Goal: Task Accomplishment & Management: Manage account settings

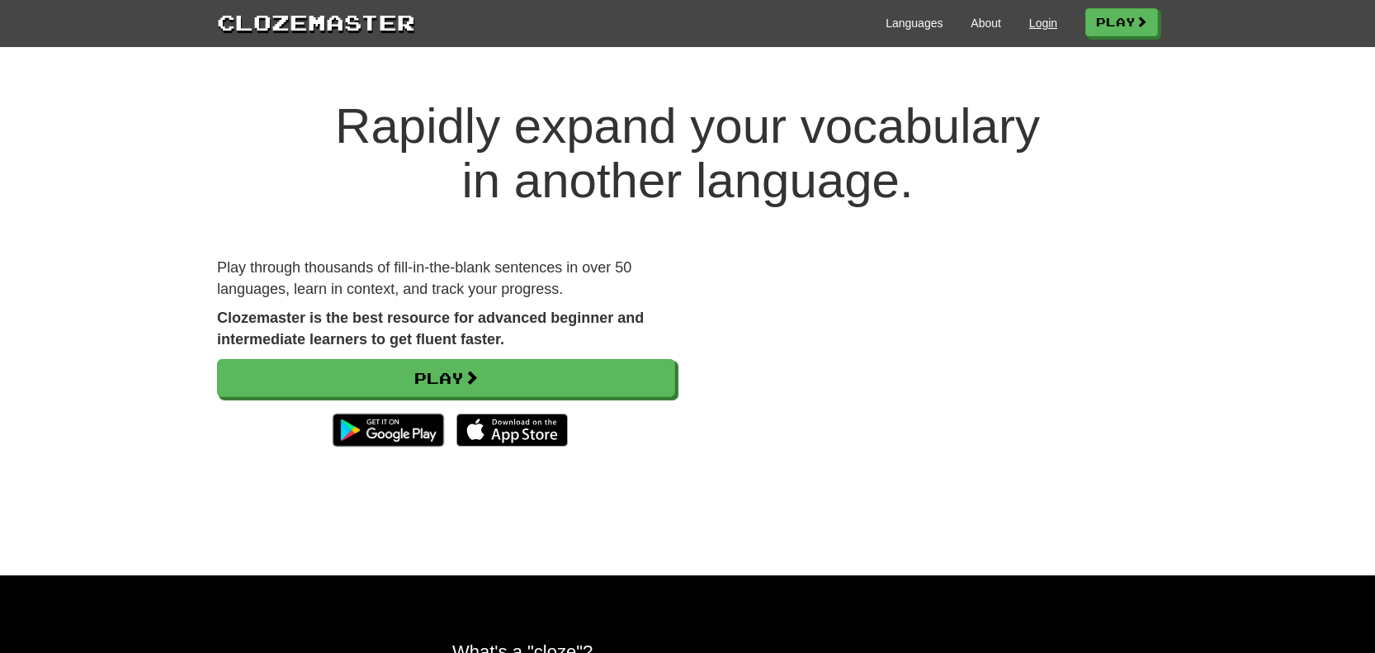
click at [1037, 24] on link "Login" at bounding box center [1043, 23] width 28 height 17
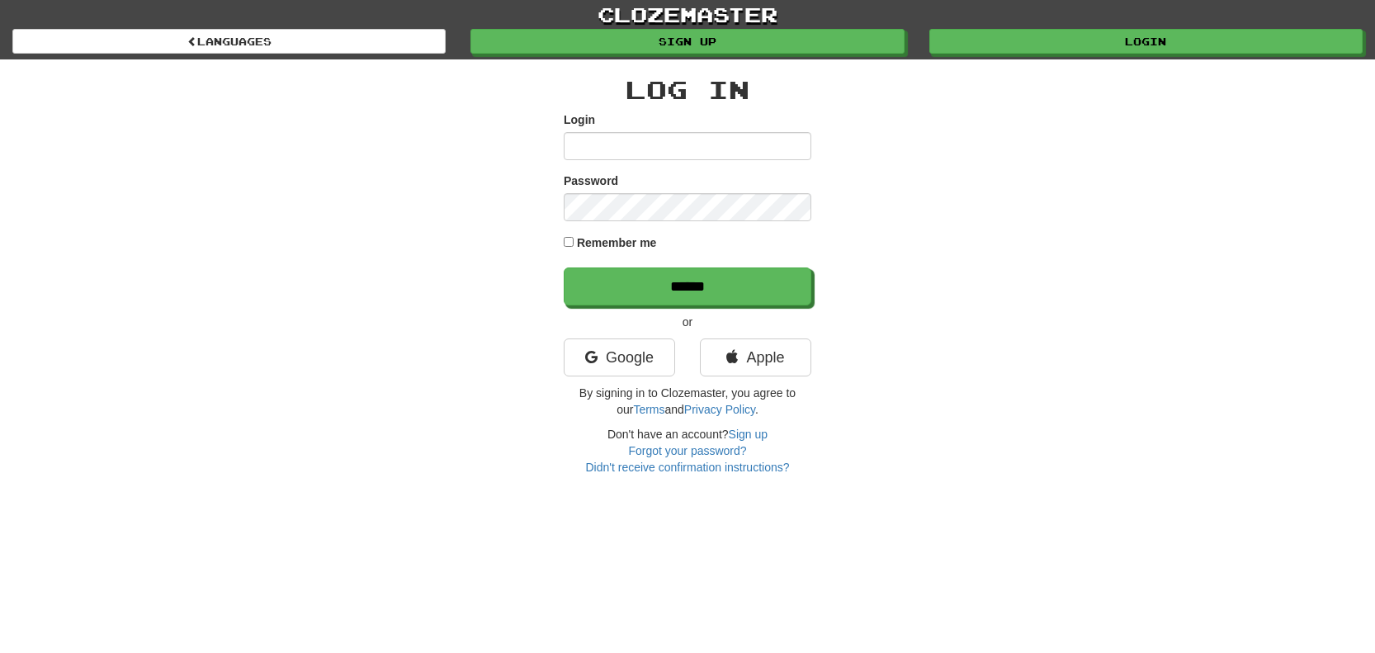
click at [793, 147] on input "Login" at bounding box center [688, 146] width 248 height 28
click at [623, 146] on input "Login" at bounding box center [688, 146] width 248 height 28
click at [737, 354] on link "Apple" at bounding box center [755, 357] width 111 height 38
click at [1112, 40] on link "Login" at bounding box center [1146, 42] width 433 height 25
click at [795, 149] on input "Login" at bounding box center [688, 146] width 248 height 28
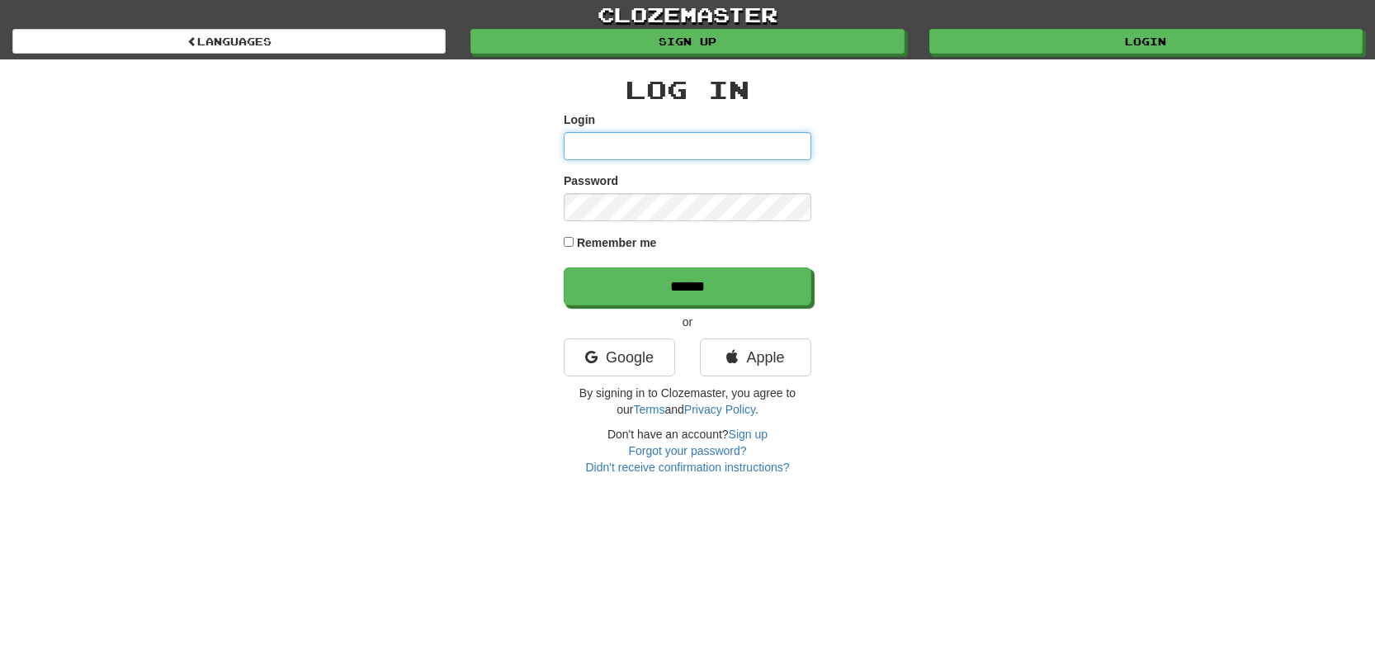
click at [793, 144] on input "Login" at bounding box center [688, 146] width 248 height 28
click at [1062, 153] on div "Log In Login Password Remember me ****** or Google Apple By signing in to Cloze…" at bounding box center [687, 267] width 965 height 416
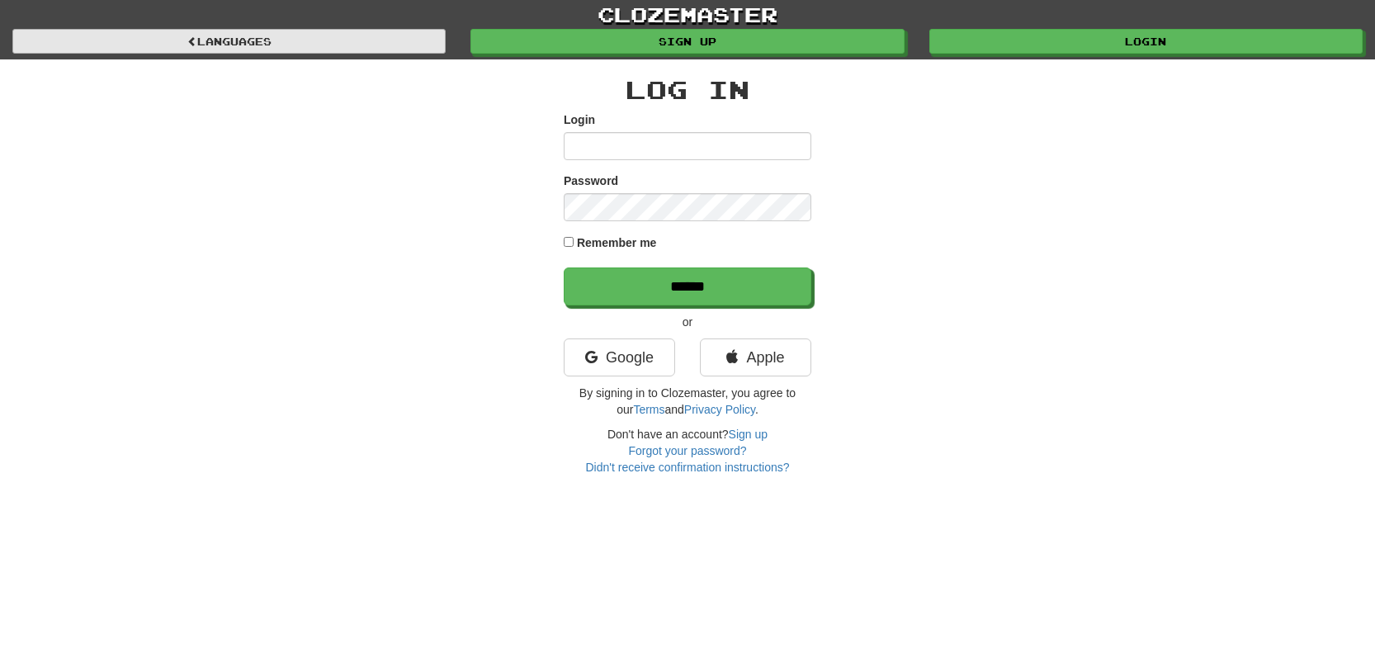
click at [260, 32] on link "Languages" at bounding box center [228, 41] width 433 height 25
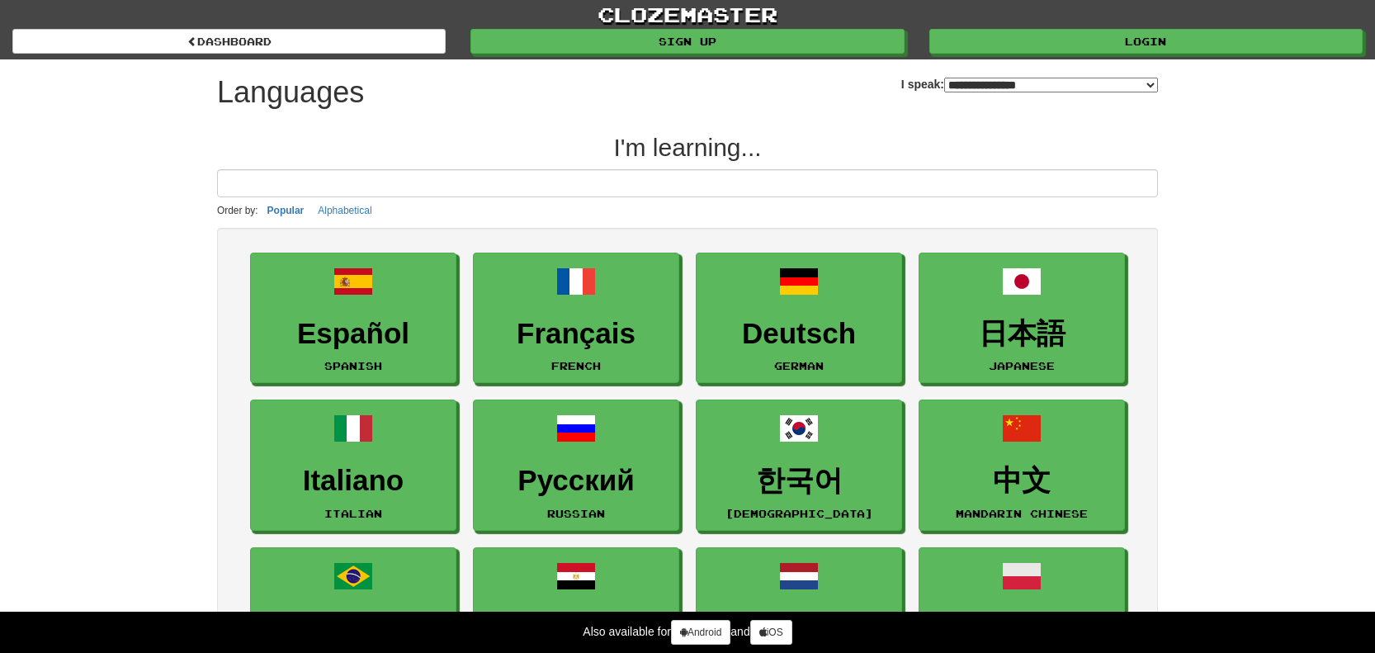
select select "*******"
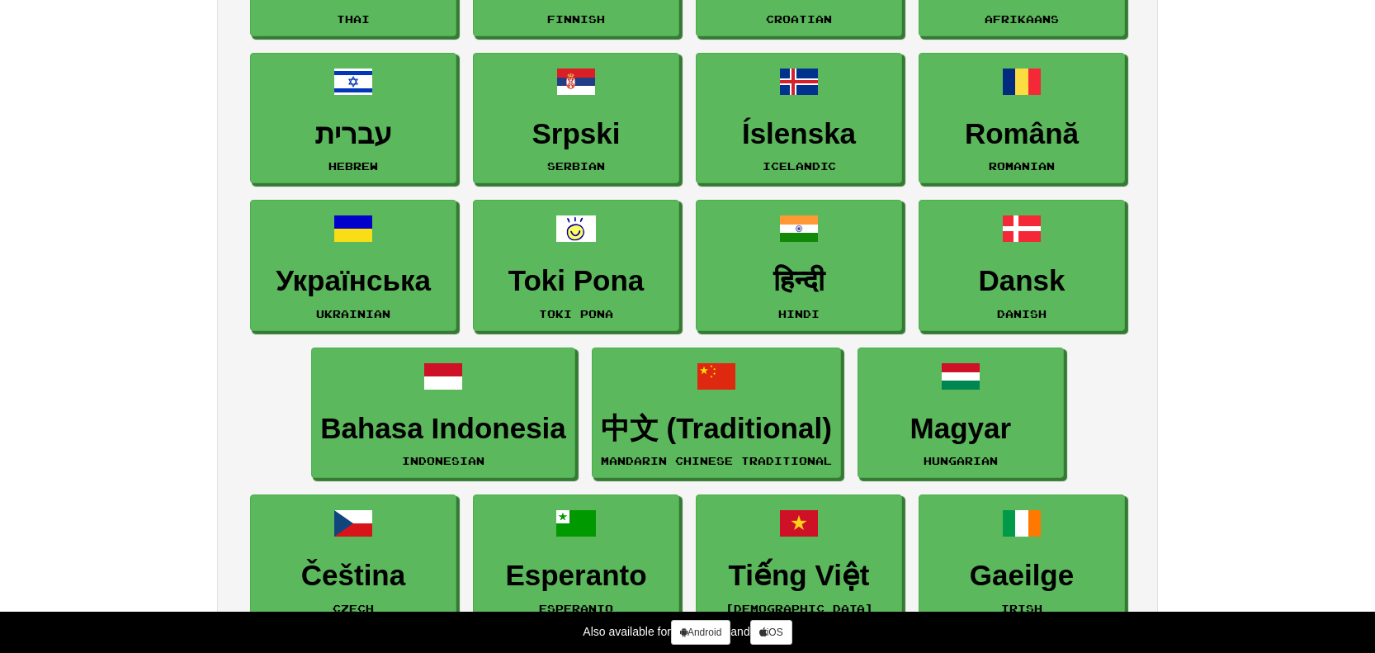
scroll to position [1102, 0]
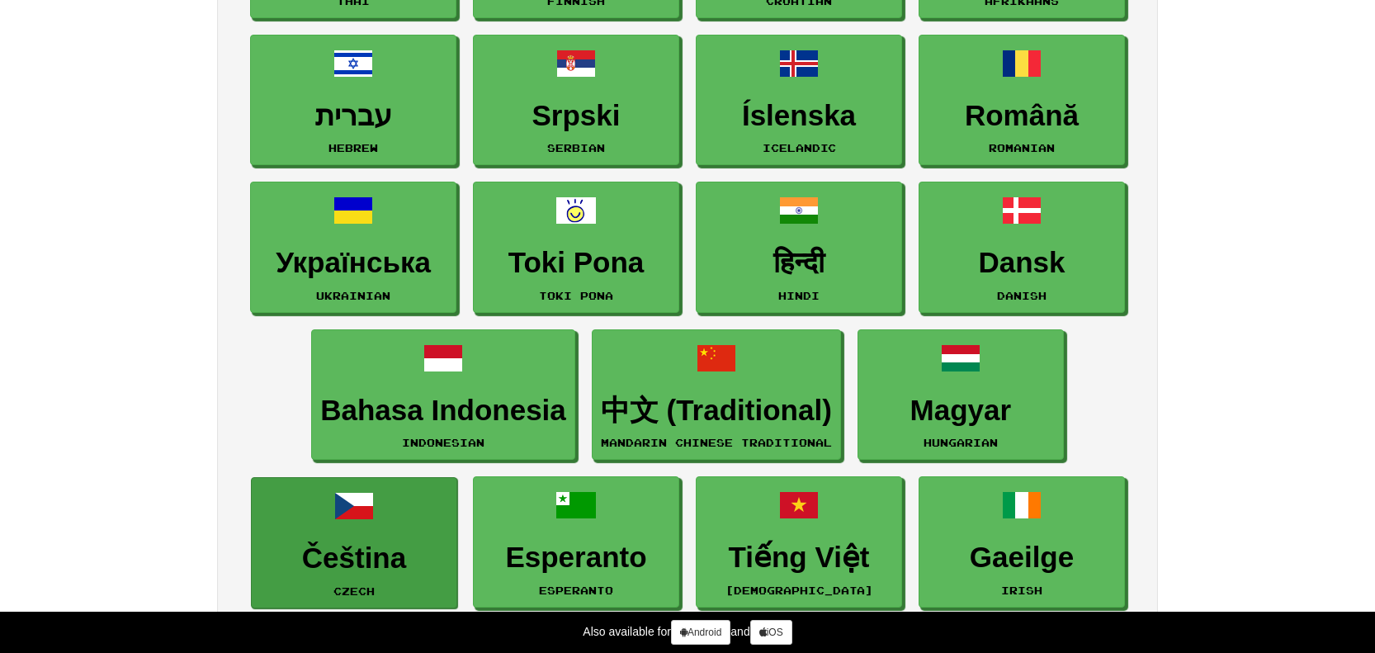
click at [399, 484] on link "Čeština Czech" at bounding box center [354, 542] width 206 height 131
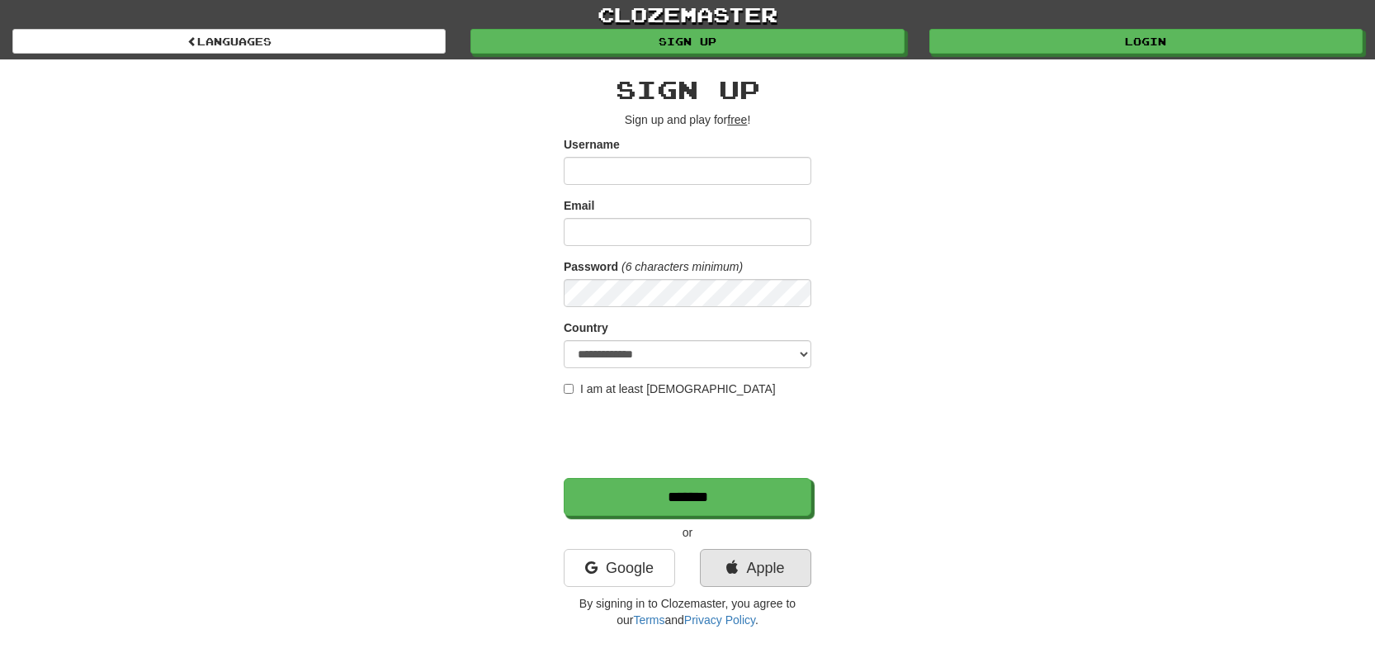
click at [764, 573] on link "Apple" at bounding box center [755, 568] width 111 height 38
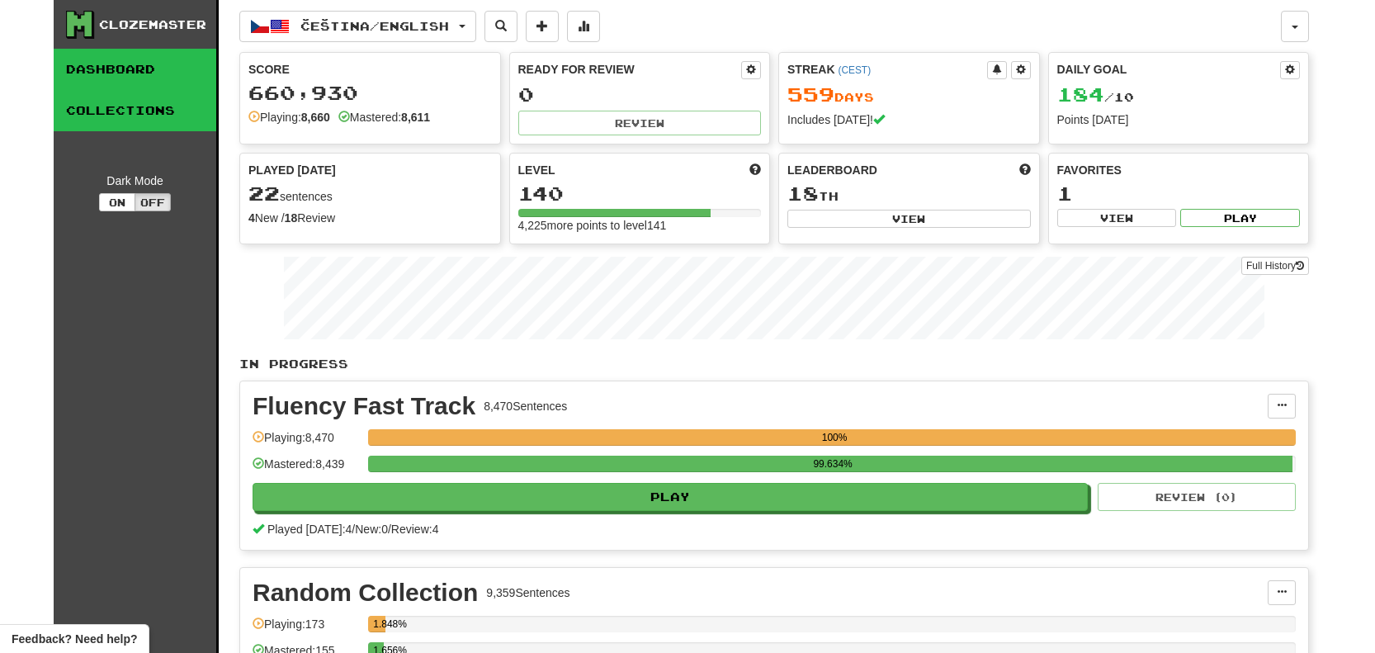
click at [167, 124] on link "Collections" at bounding box center [135, 110] width 163 height 41
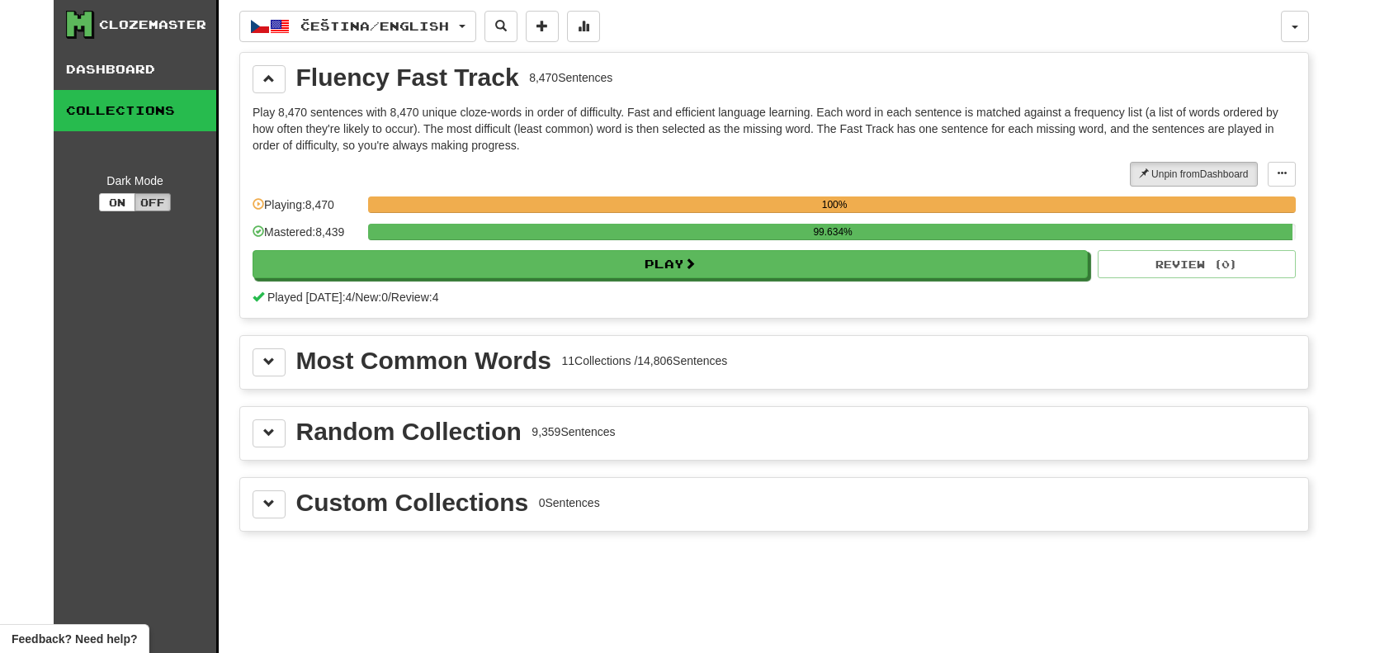
click at [167, 211] on button "Off" at bounding box center [152, 202] width 36 height 18
click at [168, 211] on button "Off" at bounding box center [152, 202] width 36 height 18
click at [285, 447] on button at bounding box center [268, 433] width 33 height 28
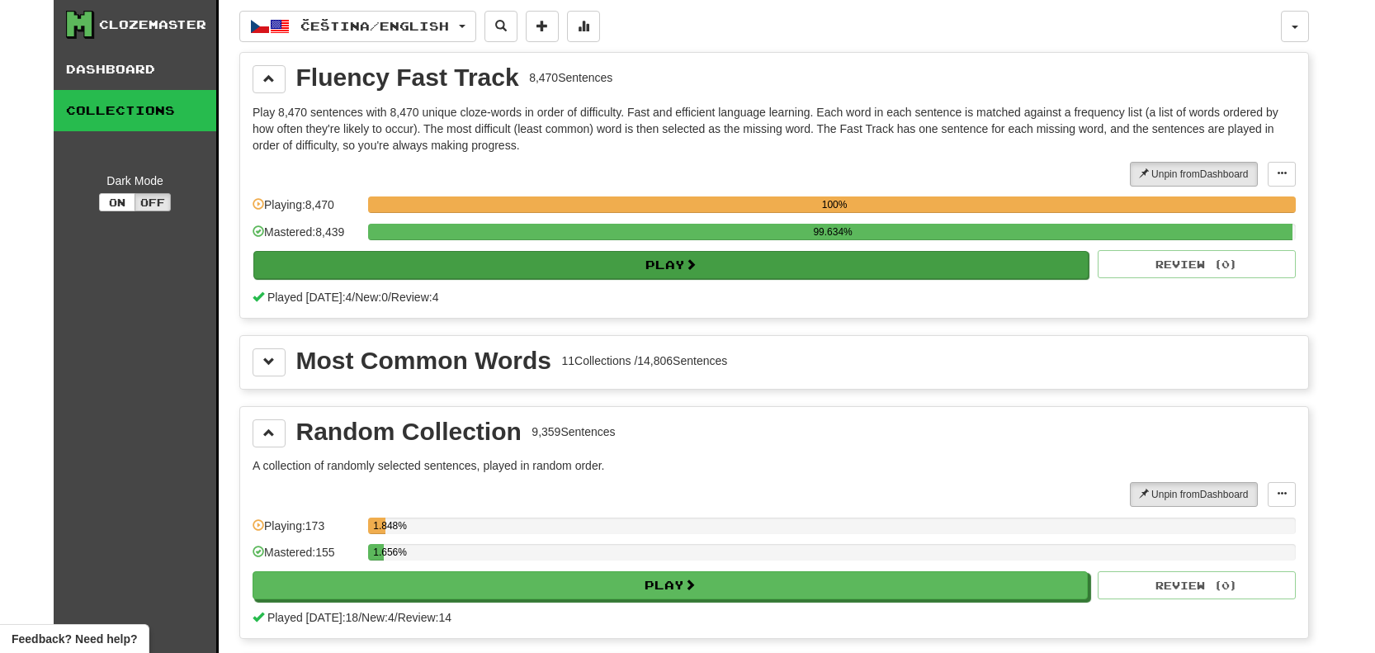
click at [662, 276] on button "Play" at bounding box center [670, 265] width 835 height 28
select select "**"
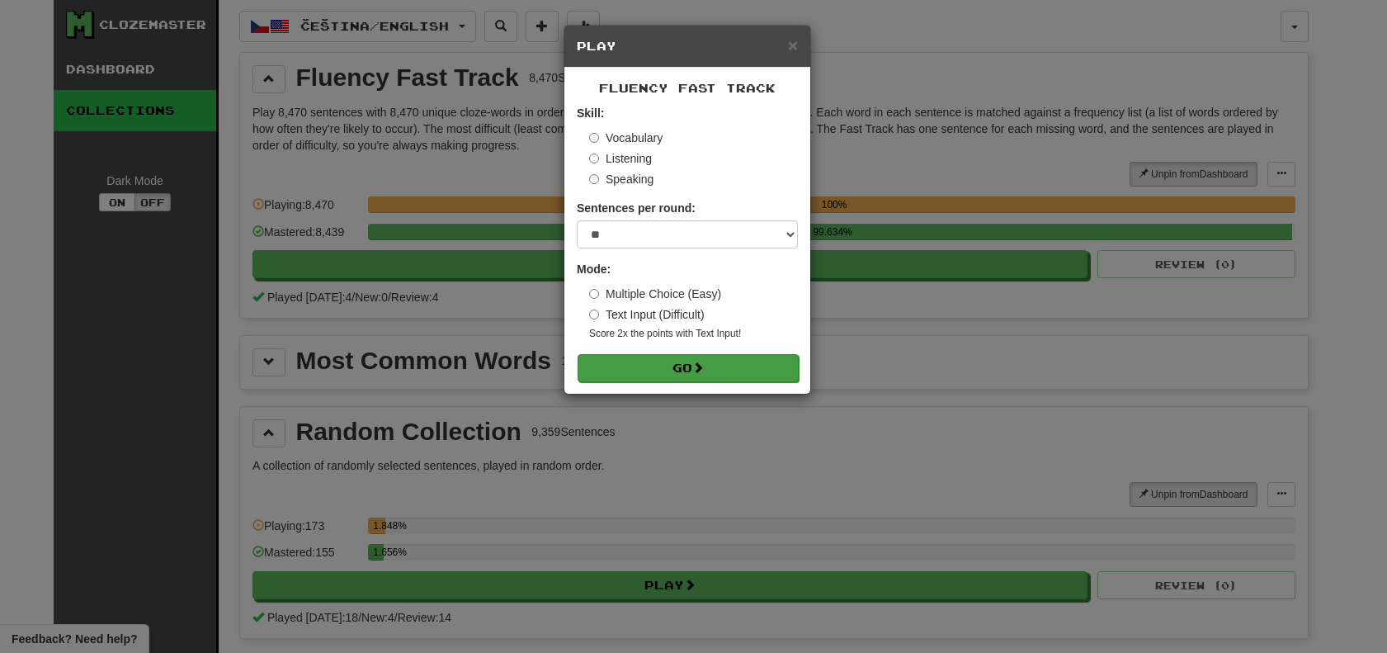
click at [663, 366] on button "Go" at bounding box center [688, 368] width 221 height 28
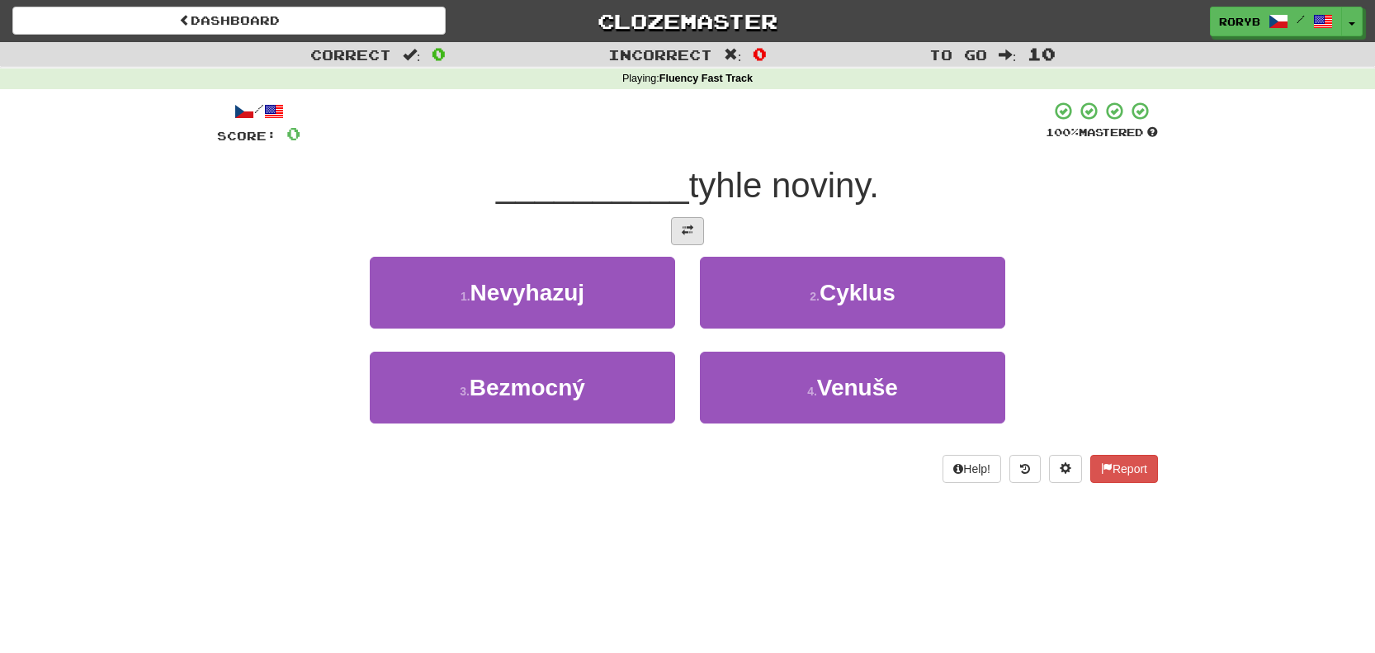
click at [686, 224] on span at bounding box center [688, 230] width 12 height 12
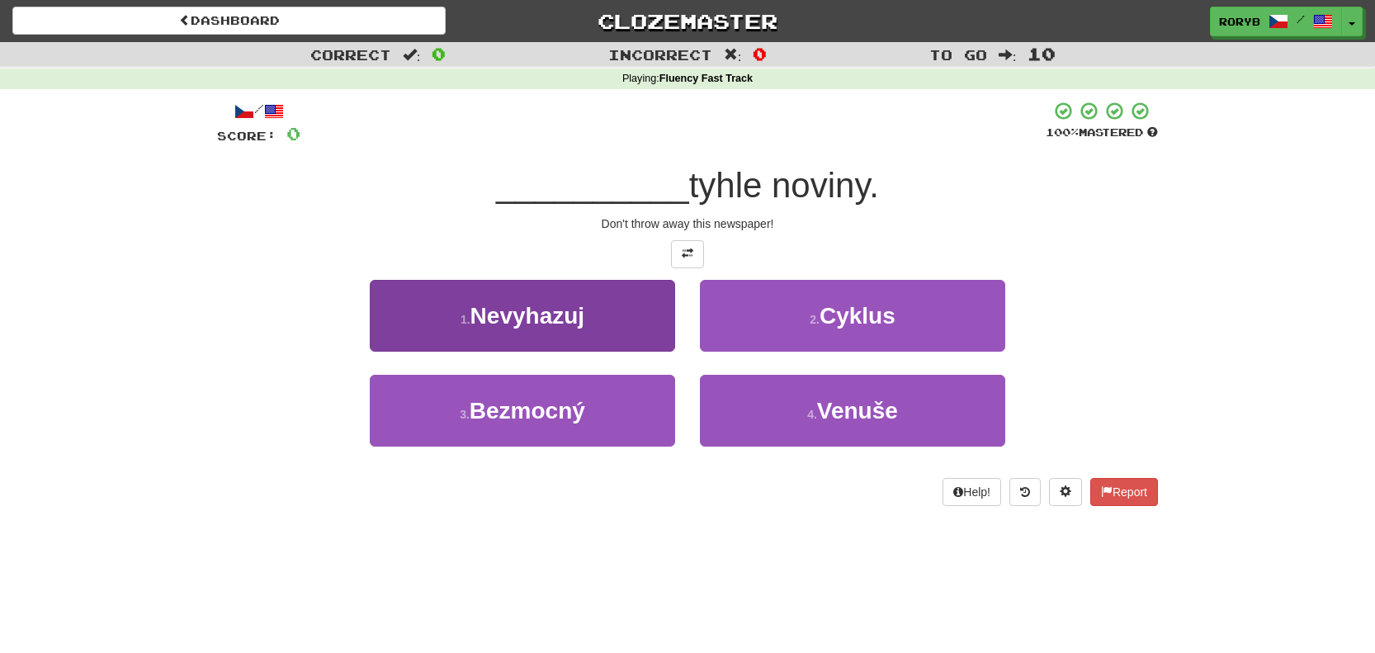
click at [526, 309] on span "Nevyhazuj" at bounding box center [527, 316] width 115 height 26
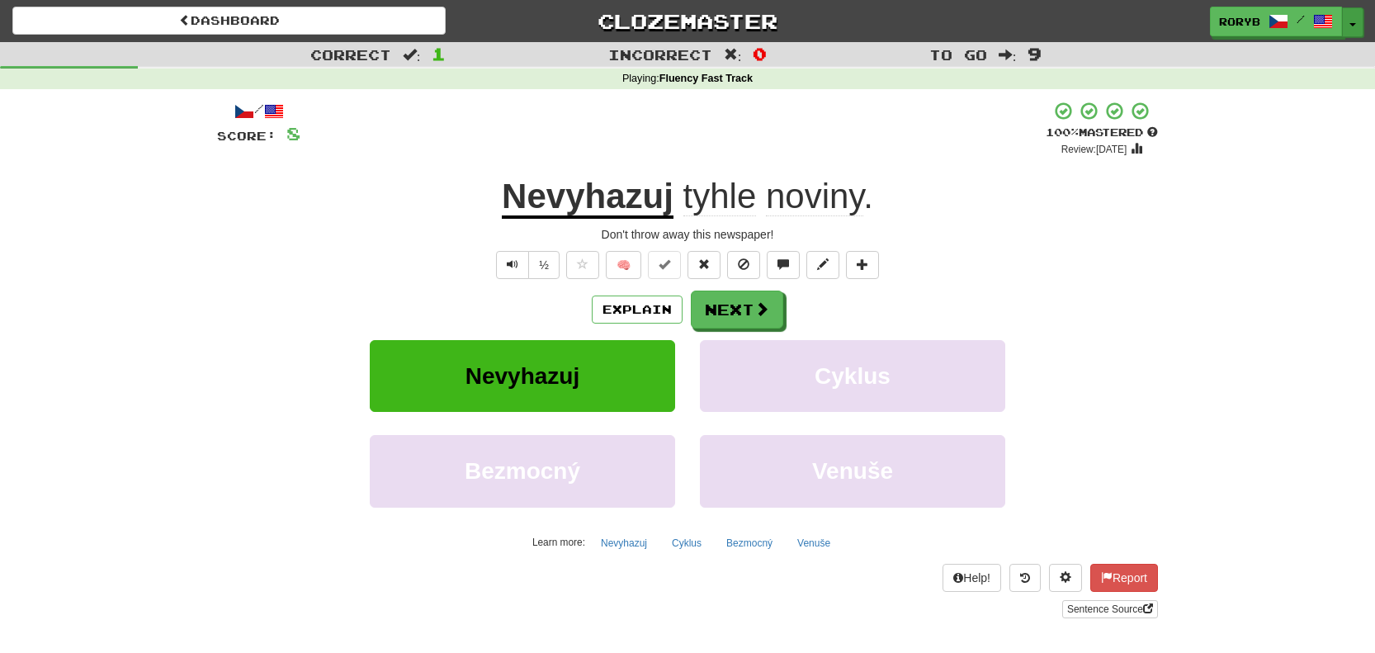
click at [1350, 20] on button "Toggle Dropdown" at bounding box center [1352, 22] width 21 height 30
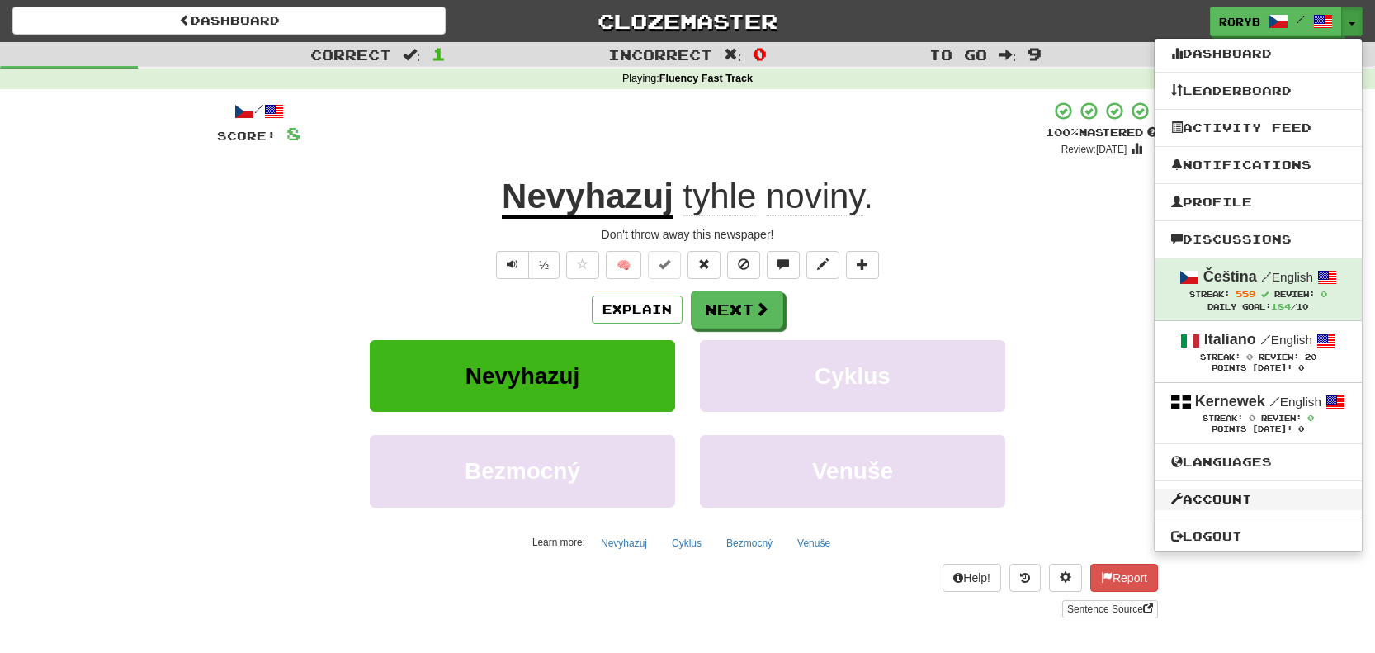
click at [1208, 510] on link "Account" at bounding box center [1257, 498] width 207 height 21
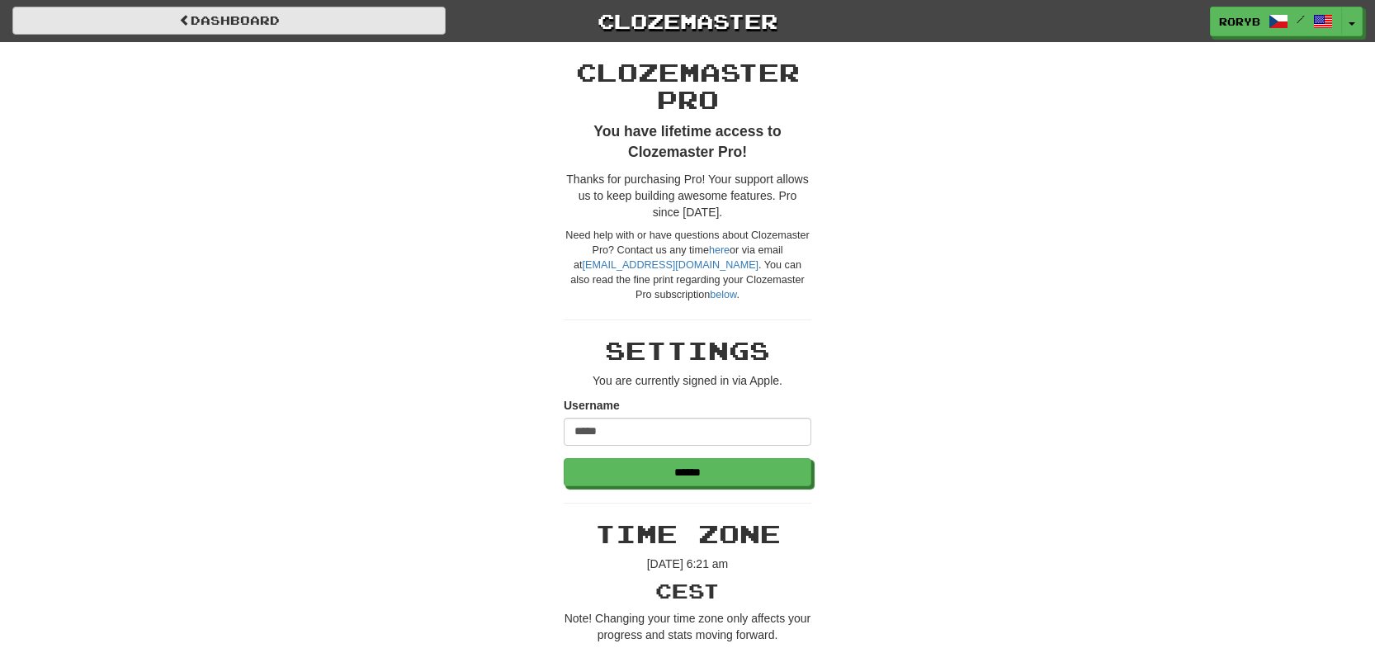
click at [189, 18] on link "Dashboard" at bounding box center [228, 21] width 433 height 28
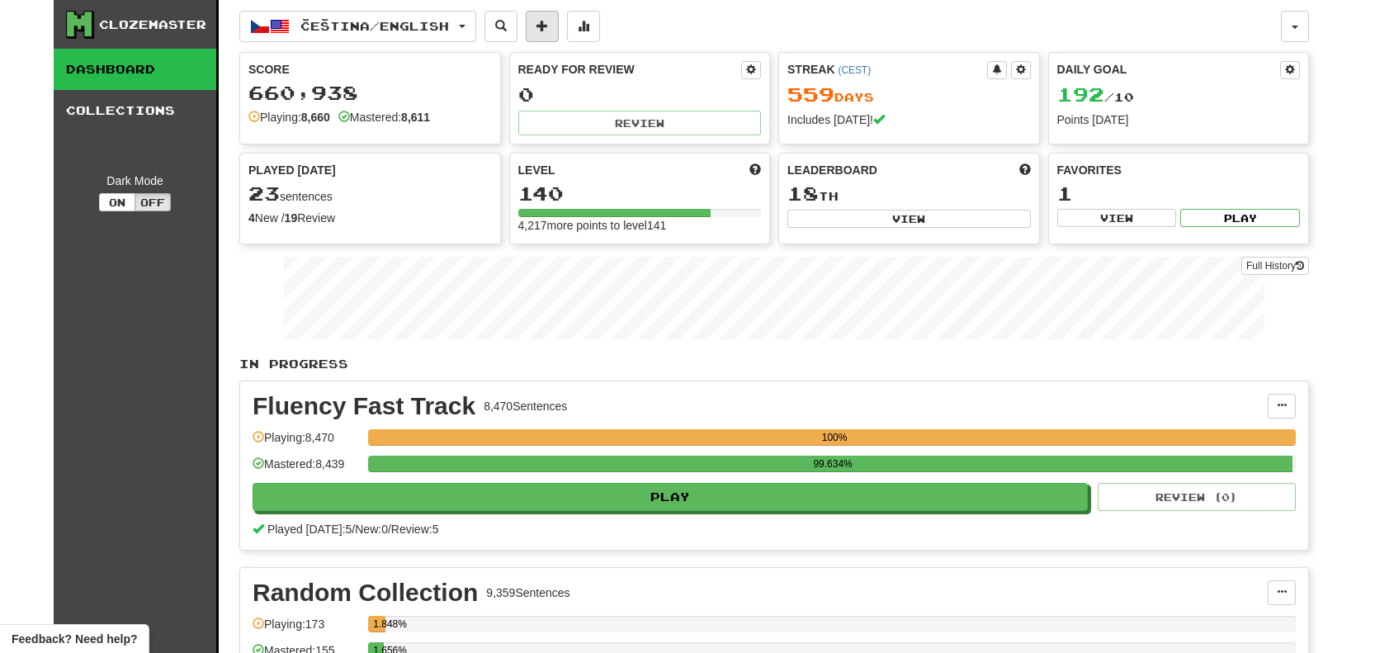
click at [548, 25] on span at bounding box center [542, 26] width 12 height 12
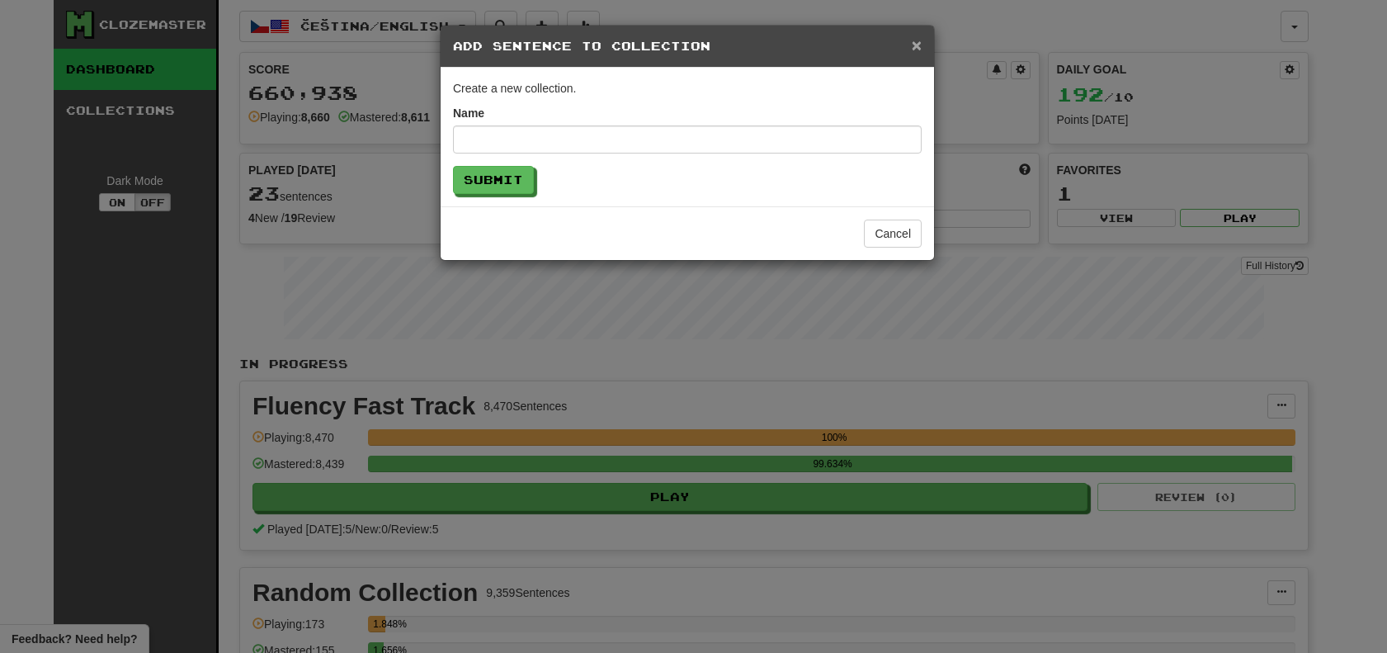
click at [917, 43] on span "×" at bounding box center [917, 44] width 10 height 19
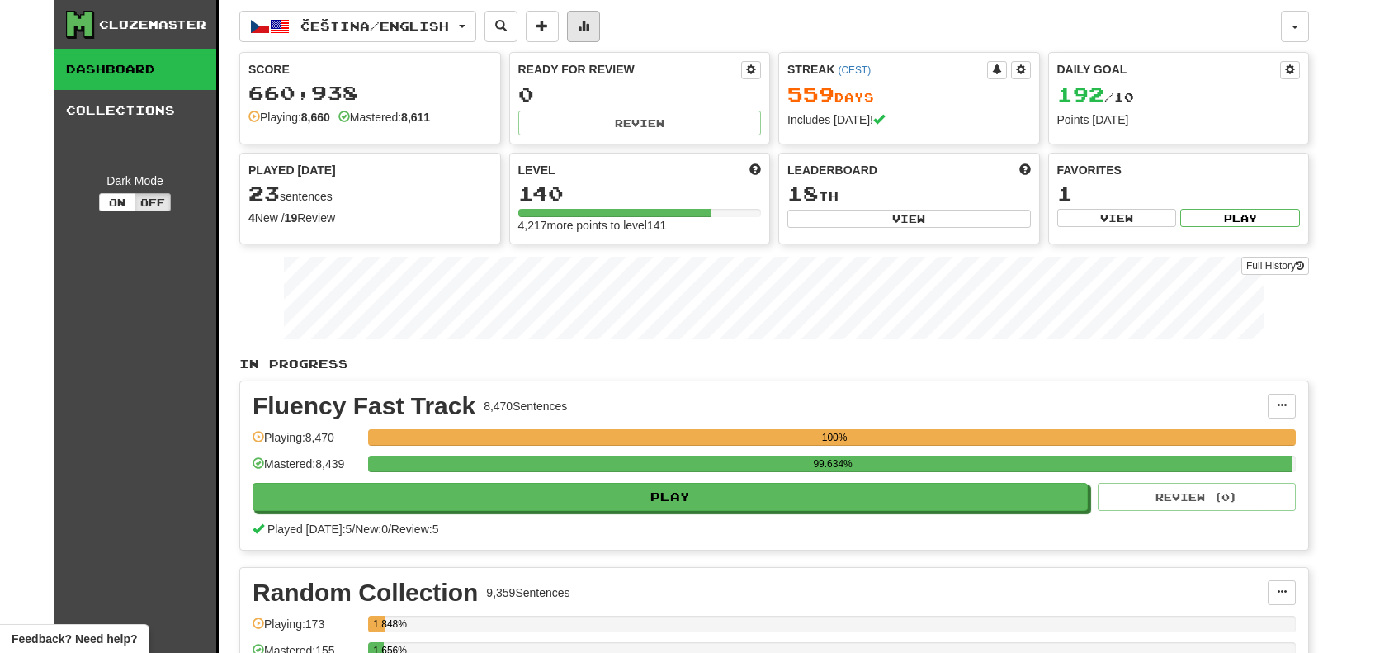
click at [600, 35] on button at bounding box center [583, 26] width 33 height 31
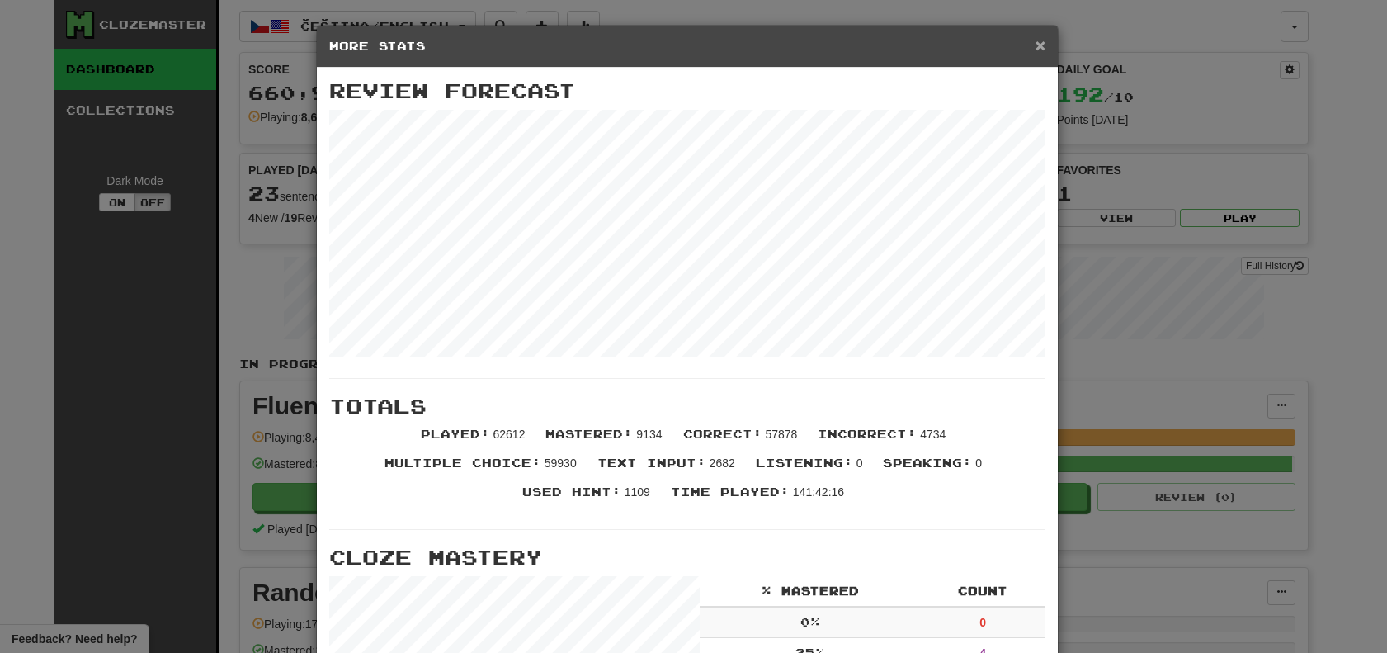
click at [1038, 48] on span "×" at bounding box center [1041, 44] width 10 height 19
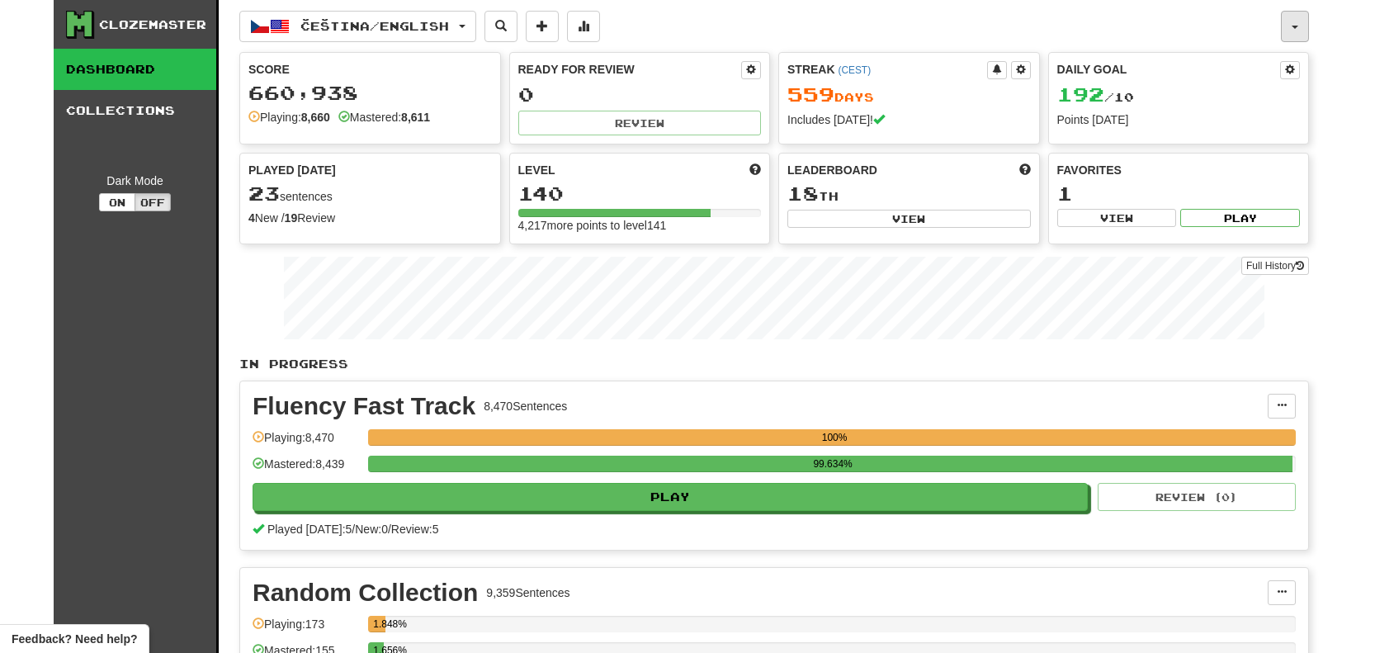
click at [1288, 32] on button "button" at bounding box center [1295, 26] width 28 height 31
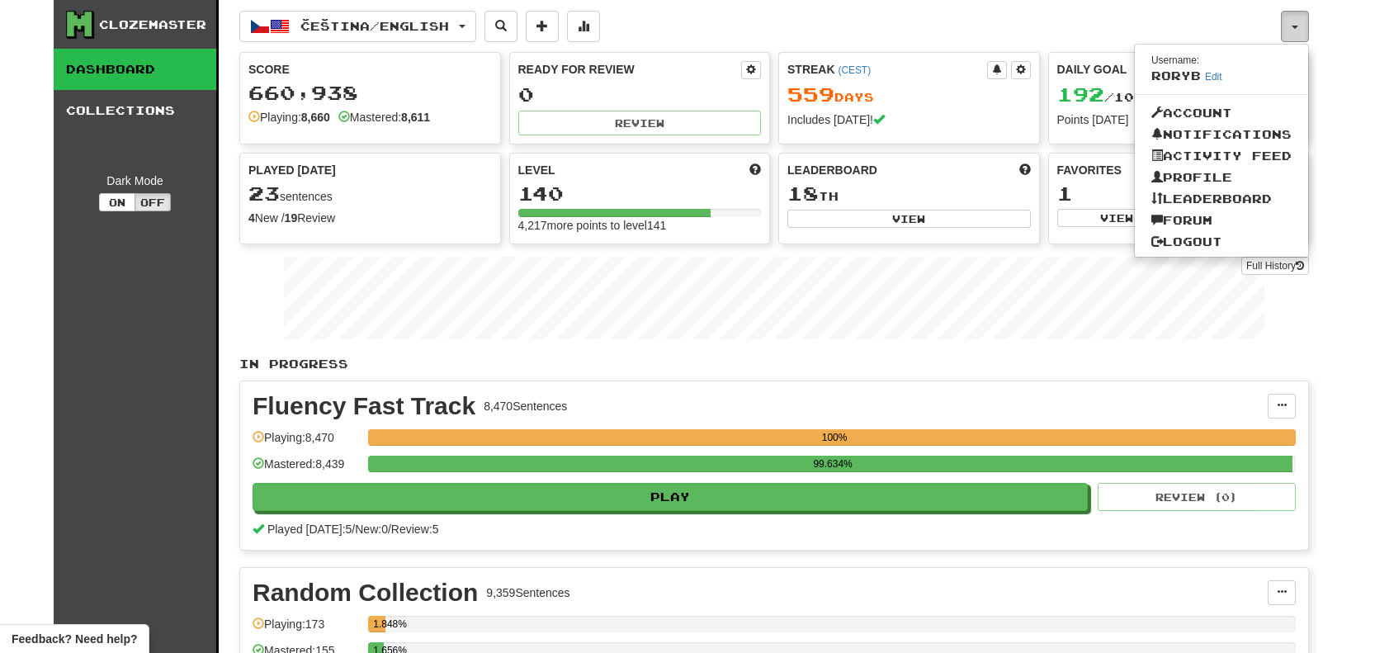
click at [1288, 31] on button "button" at bounding box center [1295, 26] width 28 height 31
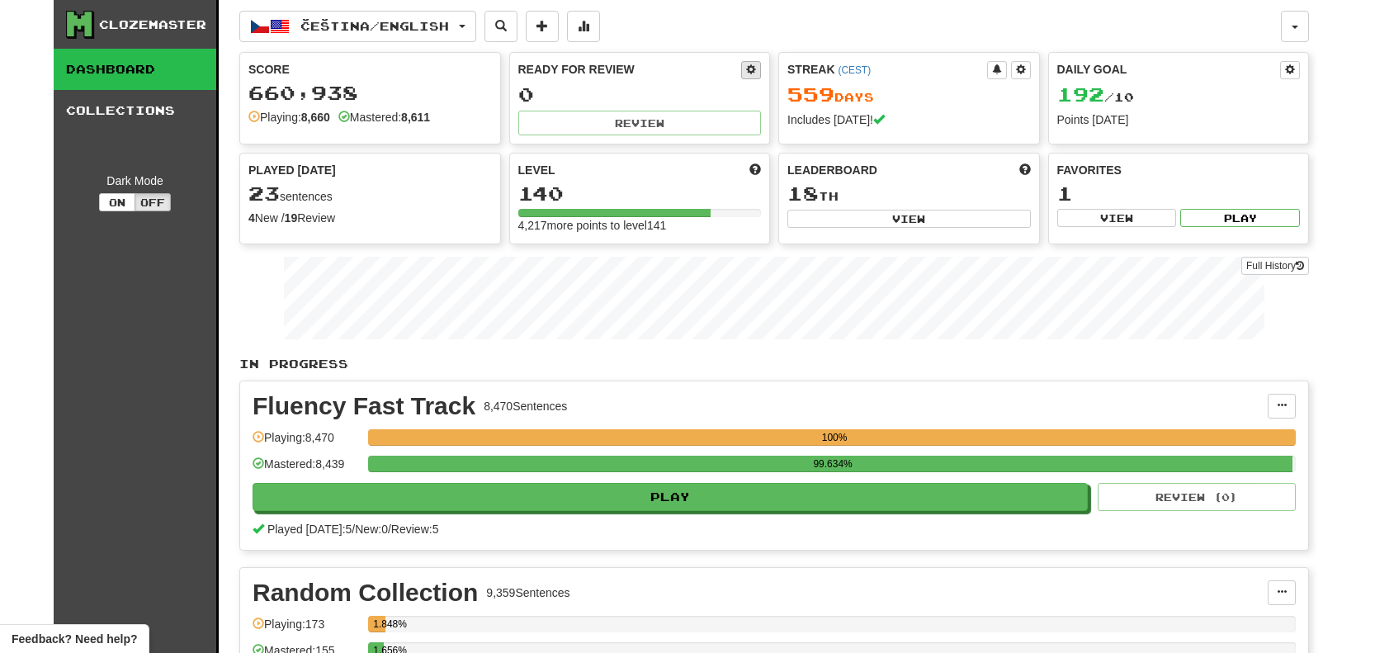
click at [756, 72] on span at bounding box center [751, 69] width 10 height 10
select select "*"
select select "**"
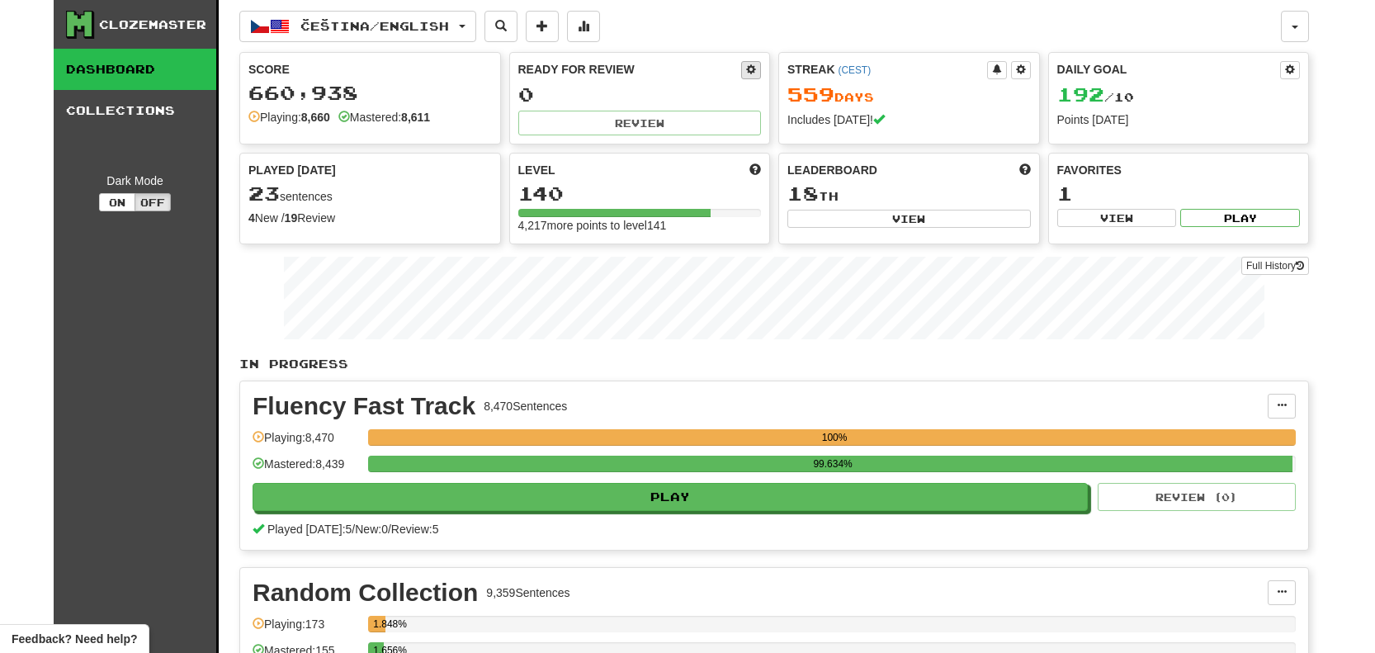
select select "***"
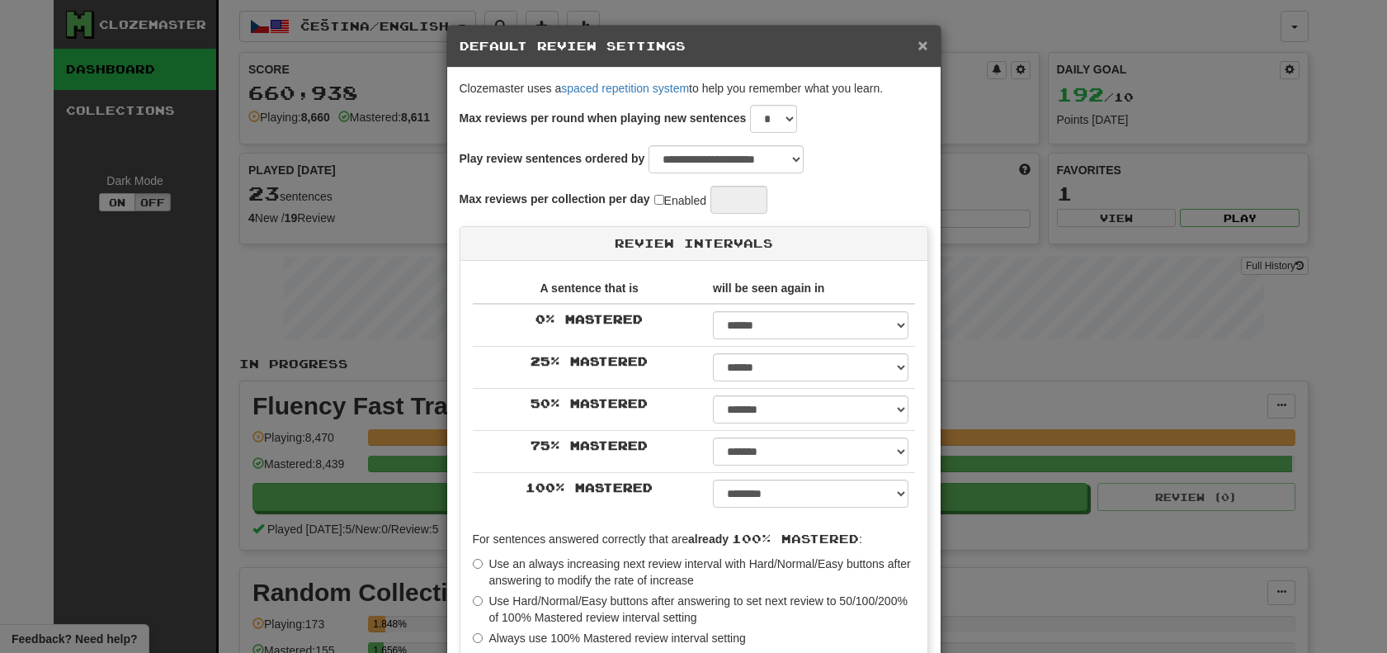
click at [918, 45] on span "×" at bounding box center [923, 44] width 10 height 19
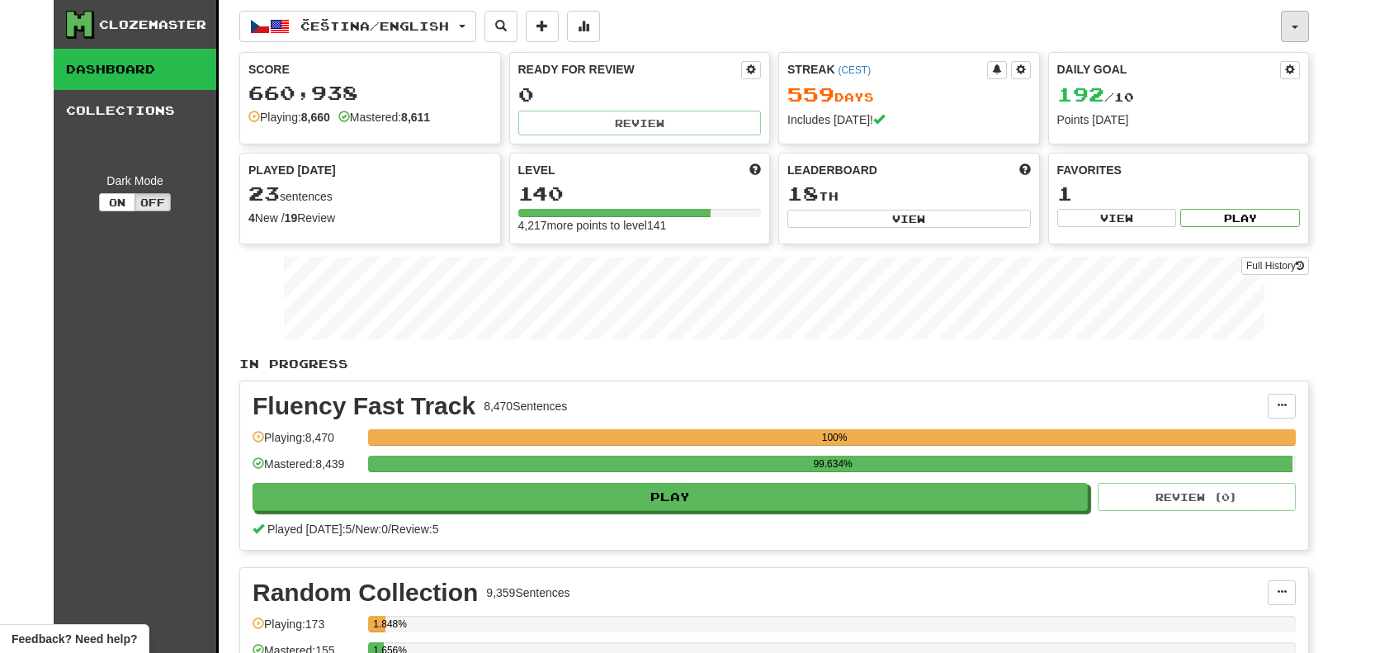
click at [1297, 28] on button "button" at bounding box center [1295, 26] width 28 height 31
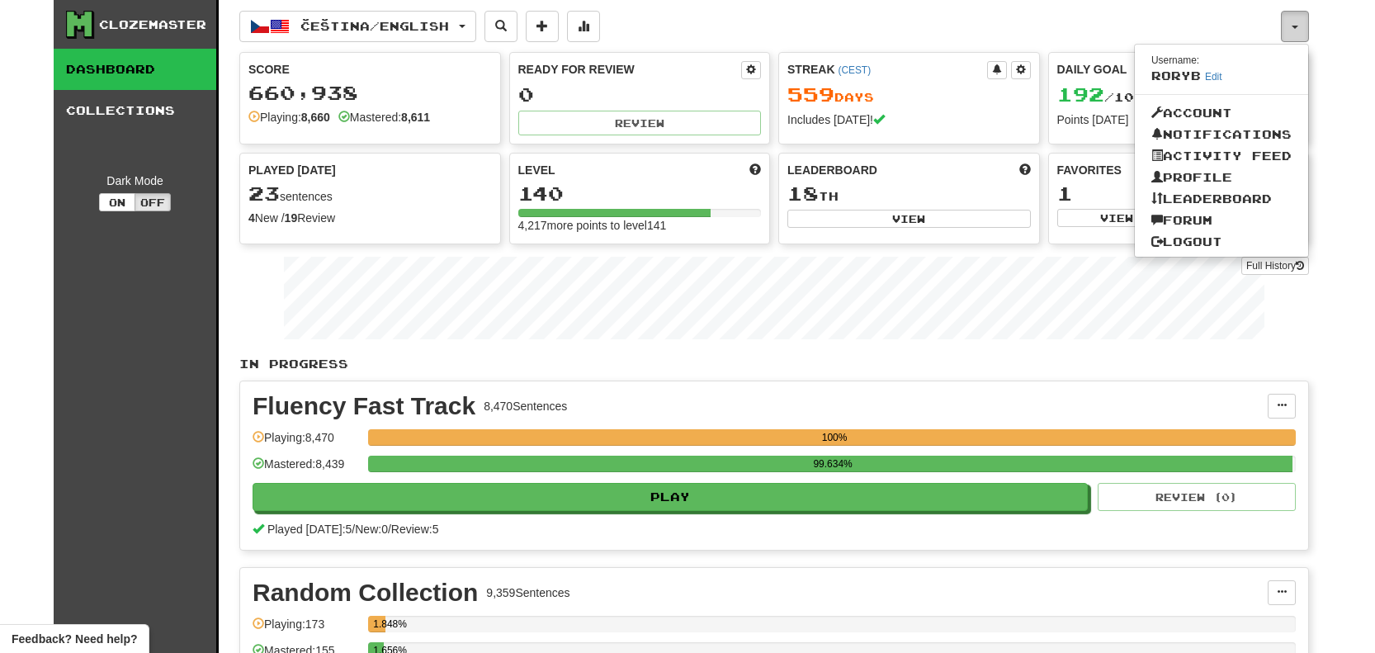
click at [1297, 26] on button "button" at bounding box center [1295, 26] width 28 height 31
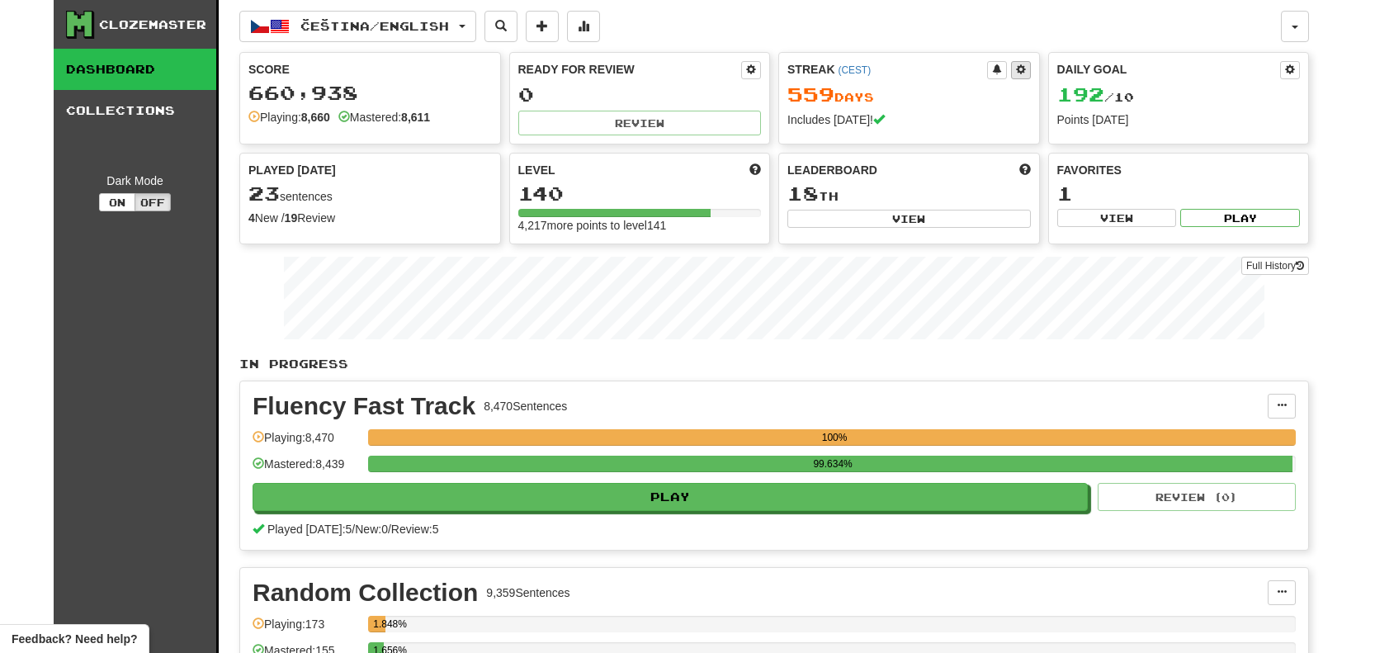
click at [1022, 73] on span at bounding box center [1021, 69] width 10 height 10
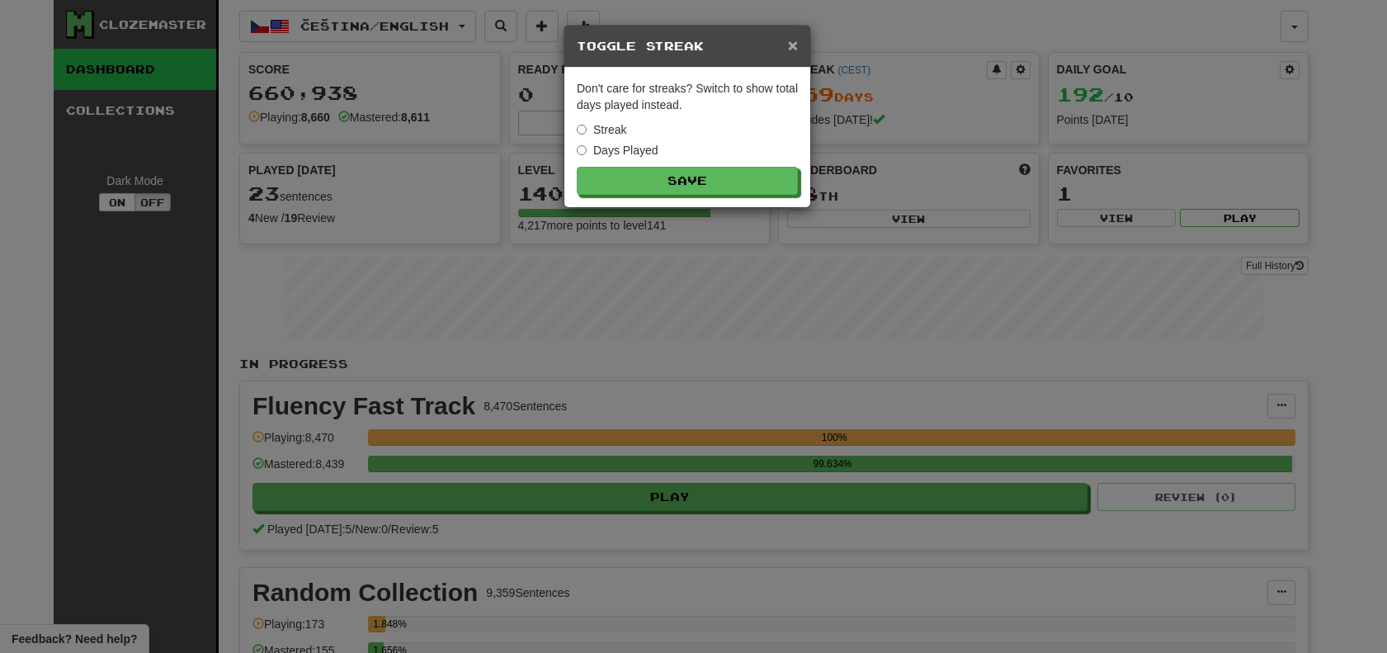
click at [791, 47] on span "×" at bounding box center [793, 44] width 10 height 19
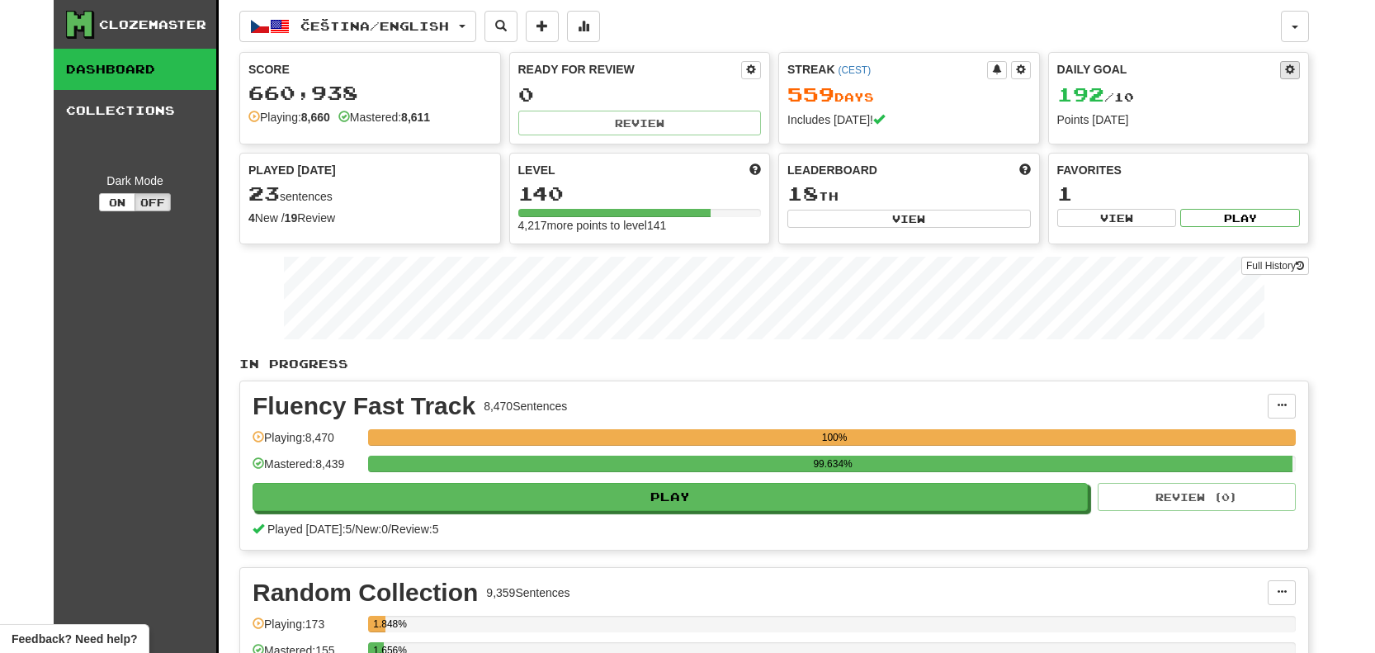
click at [1290, 74] on span at bounding box center [1290, 69] width 10 height 10
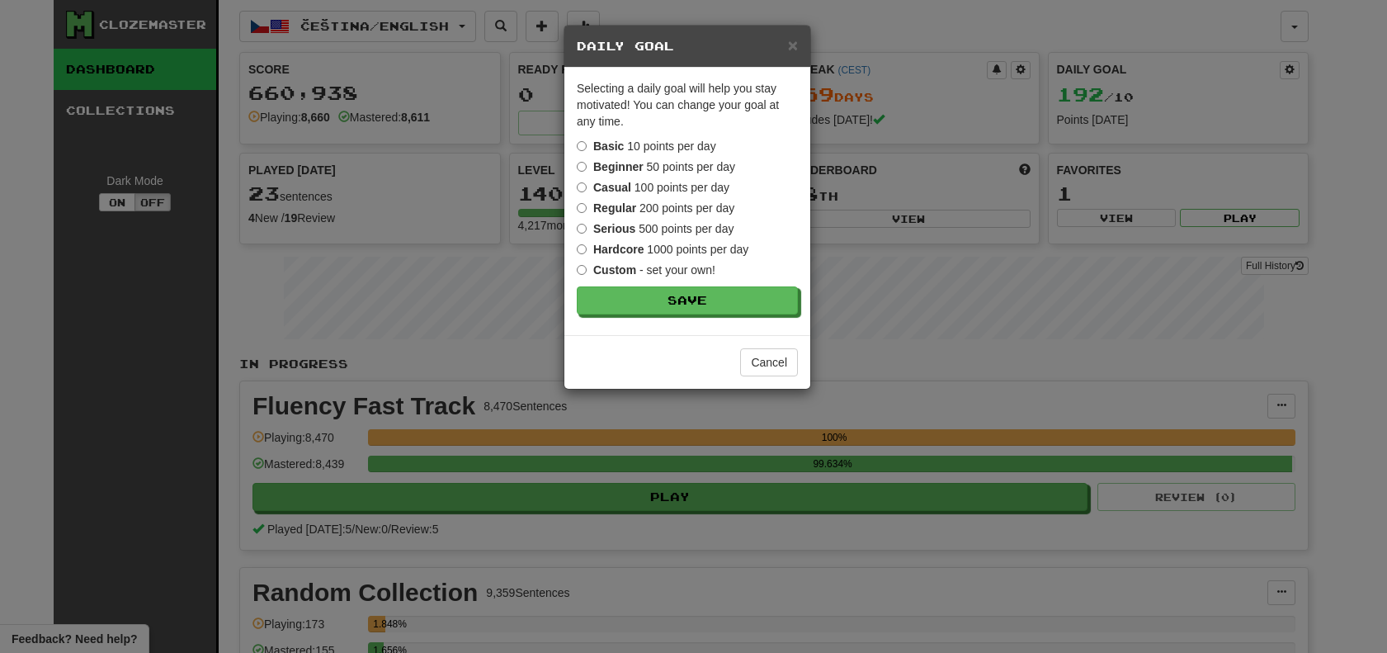
click at [799, 50] on div "× Daily Goal" at bounding box center [687, 47] width 246 height 42
click at [794, 49] on span "×" at bounding box center [793, 44] width 10 height 19
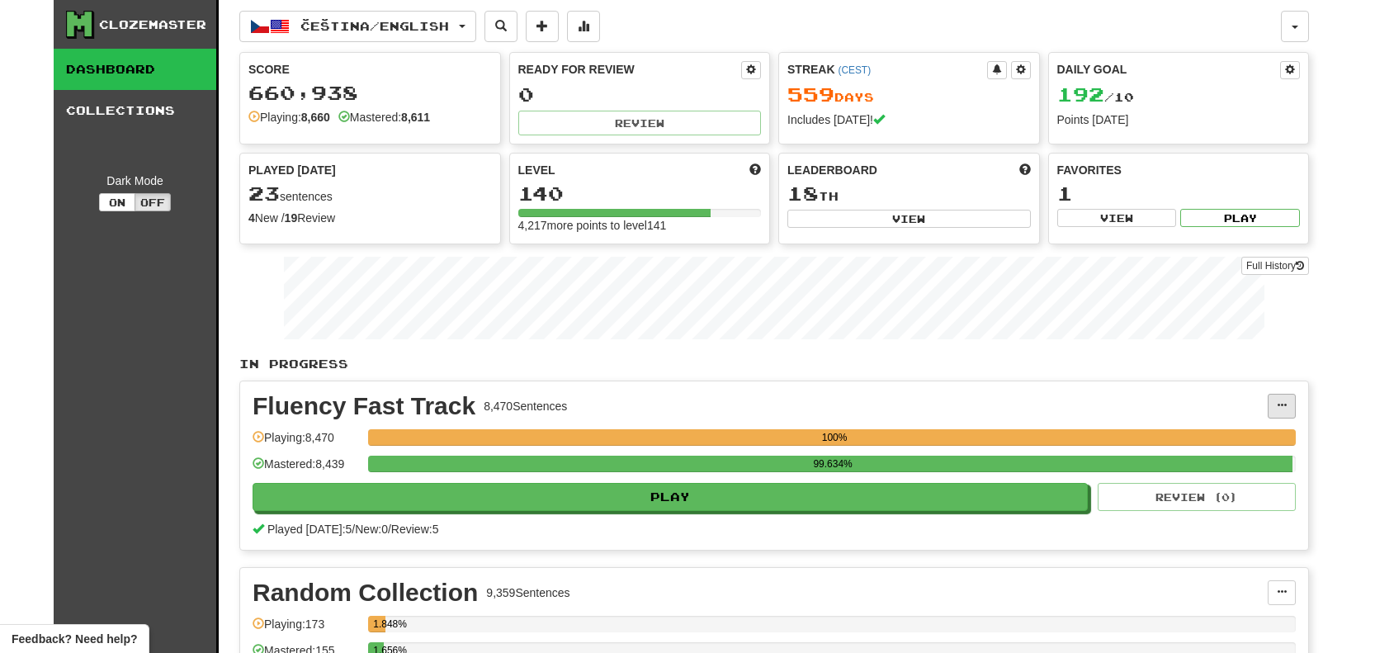
click at [1279, 410] on span at bounding box center [1281, 405] width 10 height 10
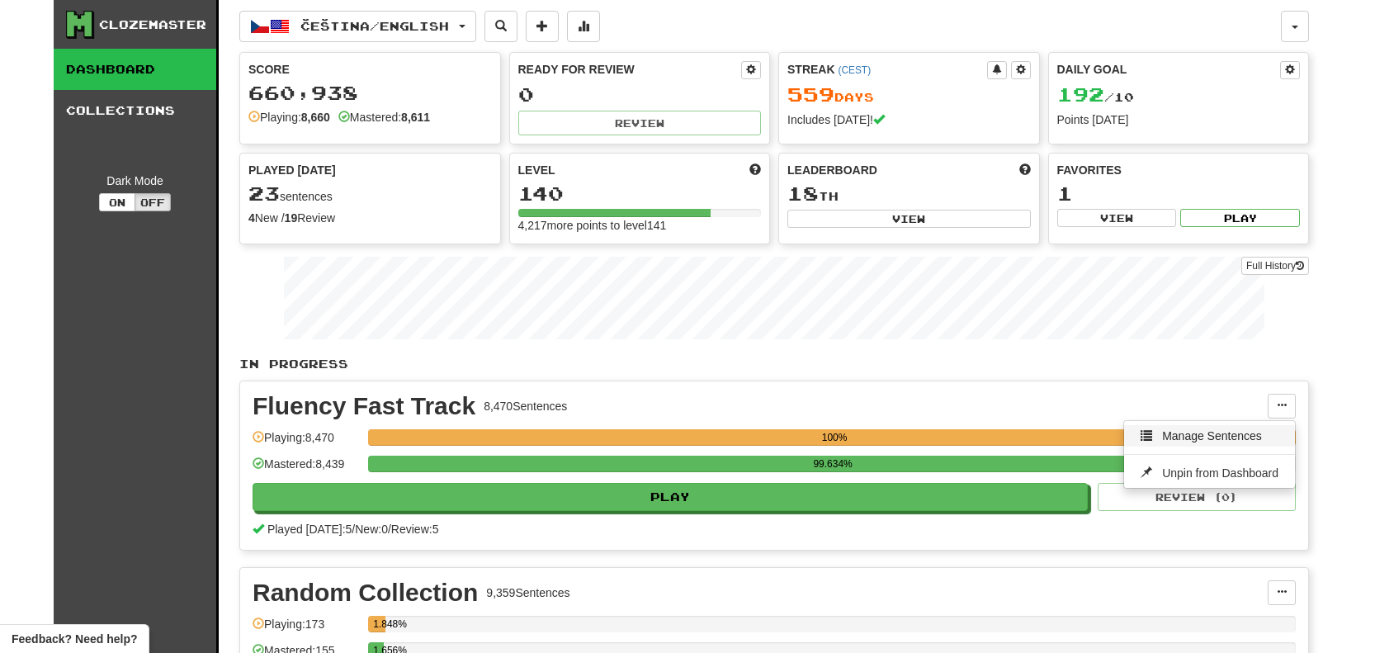
click at [1249, 442] on span "Manage Sentences" at bounding box center [1212, 435] width 100 height 13
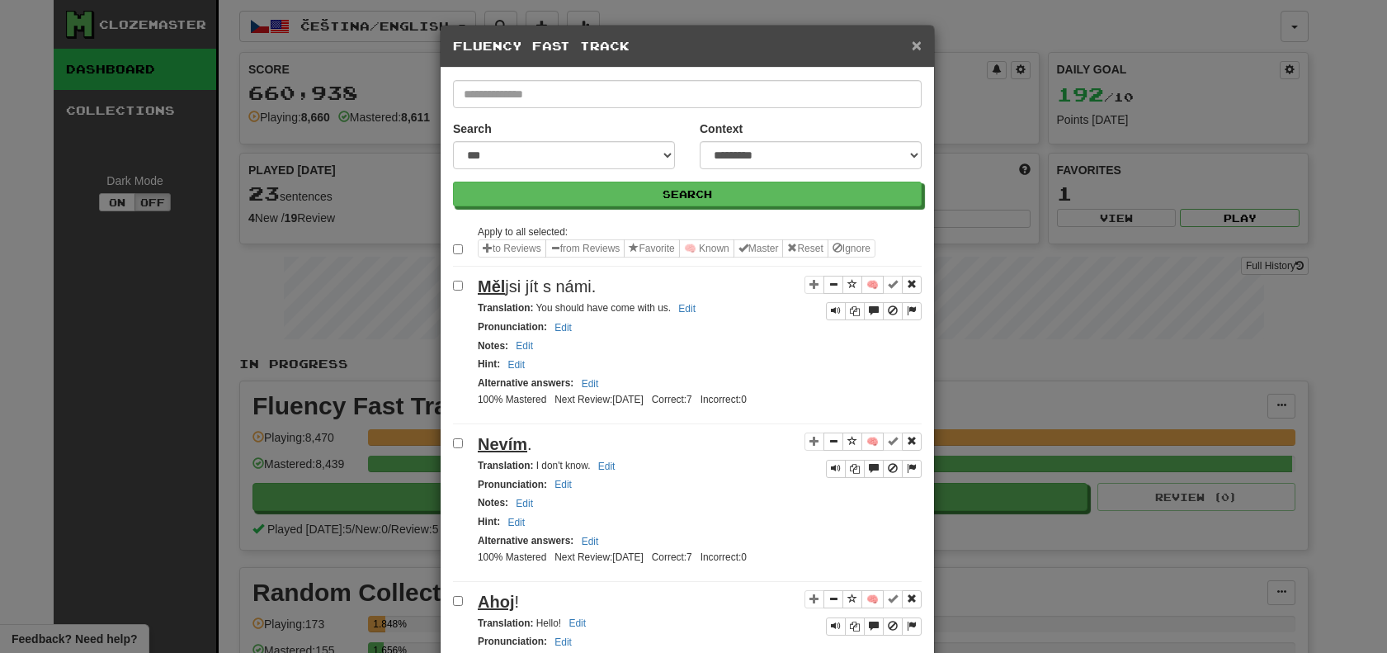
click at [912, 40] on span "×" at bounding box center [917, 44] width 10 height 19
